Goal: Transaction & Acquisition: Download file/media

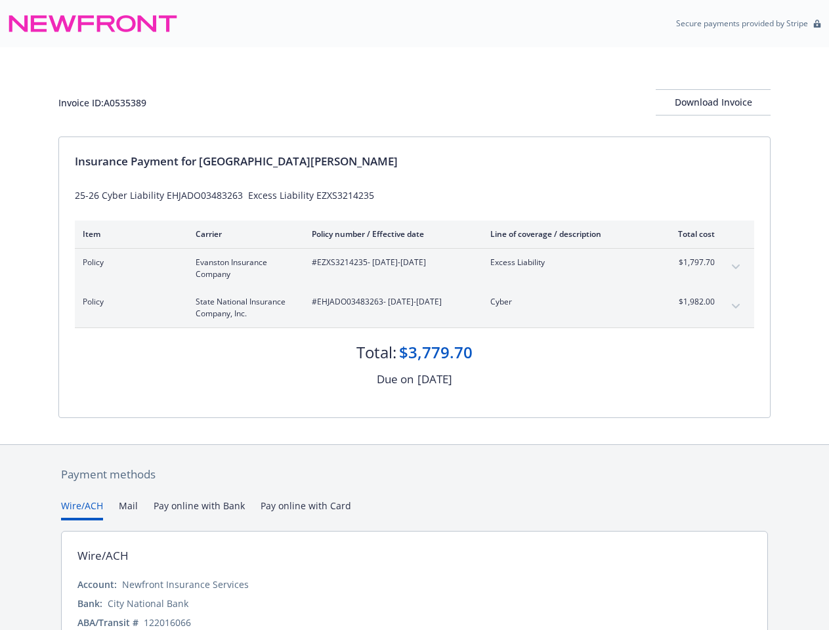
click at [414, 308] on span "#EHJADO03483263 - [DATE]-[DATE]" at bounding box center [391, 302] width 158 height 12
click at [713, 102] on div "Download Invoice" at bounding box center [713, 102] width 115 height 25
